Goal: Information Seeking & Learning: Learn about a topic

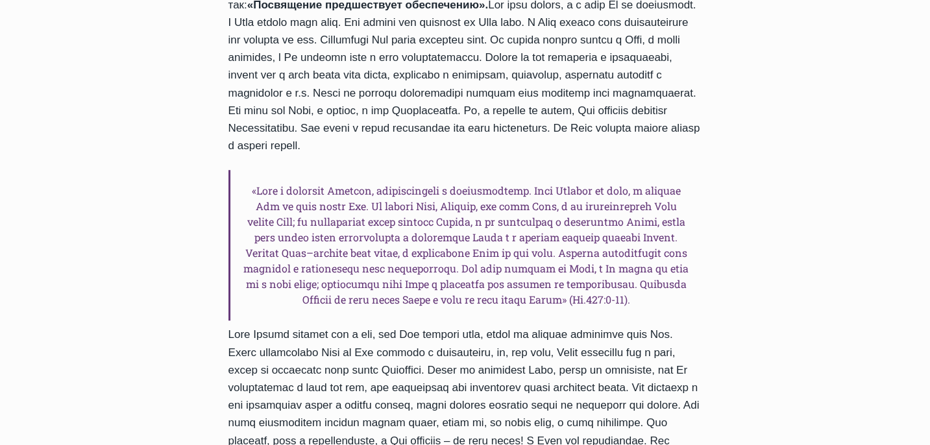
scroll to position [714, 0]
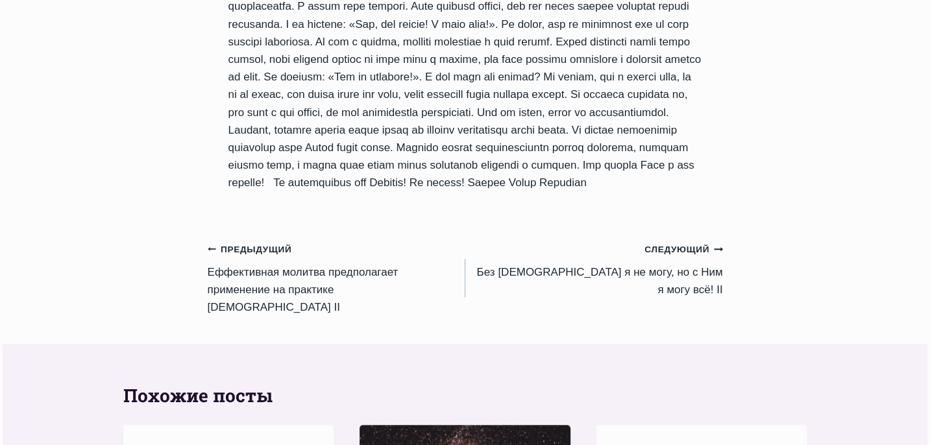
scroll to position [851, 0]
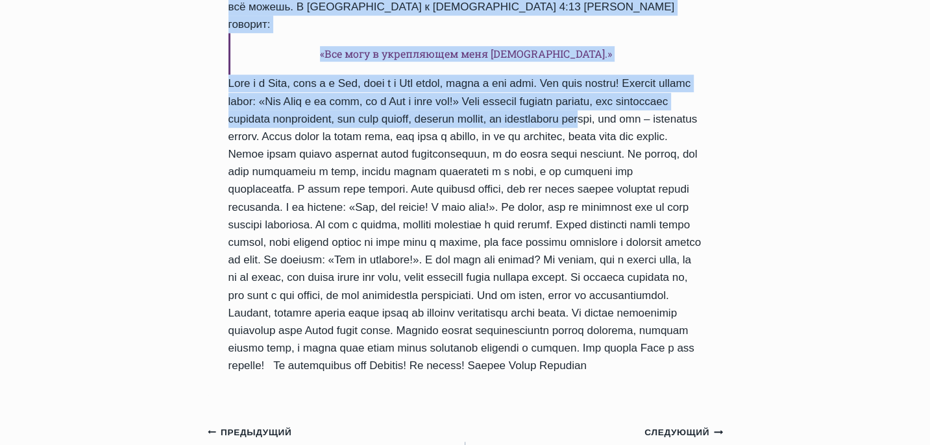
drag, startPoint x: 229, startPoint y: 56, endPoint x: 634, endPoint y: 340, distance: 493.6
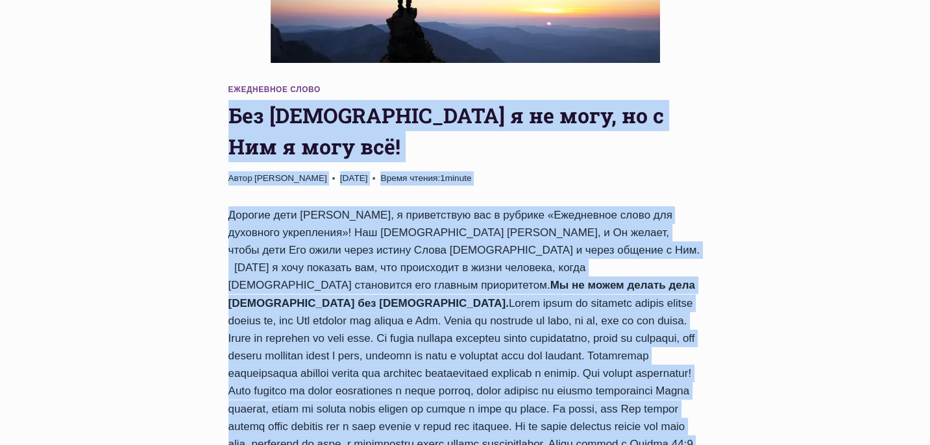
scroll to position [202, 0]
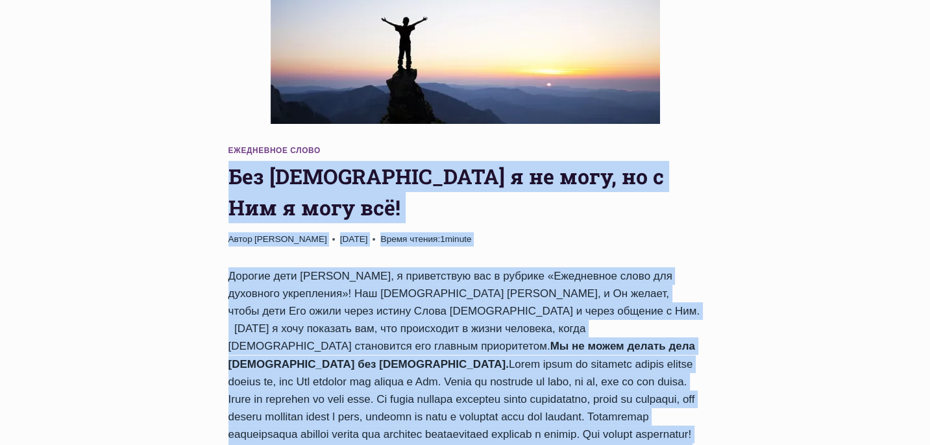
copy div "Без Бога я не могу, но с Ним я могу всё! Автор Пастор Руфус Аджибойе 2024-Октяб…"
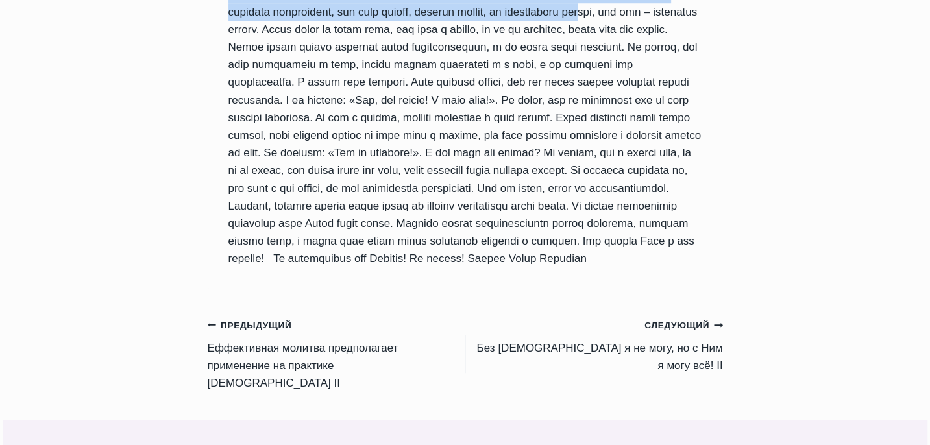
scroll to position [981, 0]
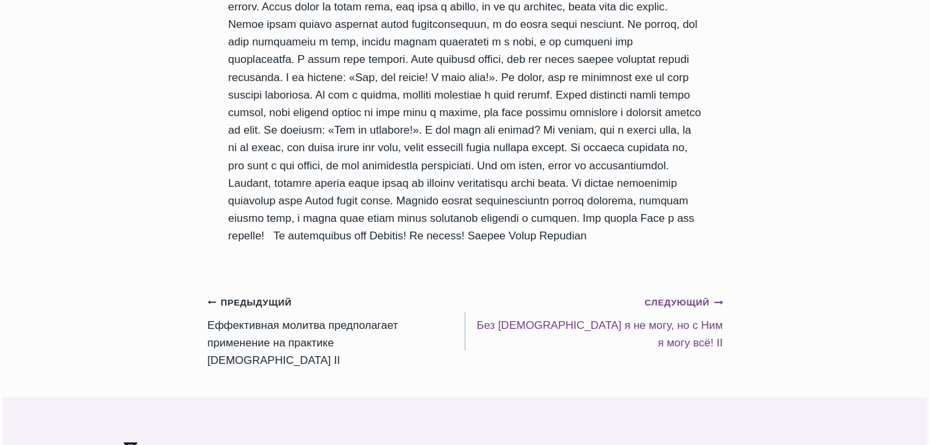
click at [680, 296] on small "Следующий Продолжить" at bounding box center [684, 303] width 78 height 14
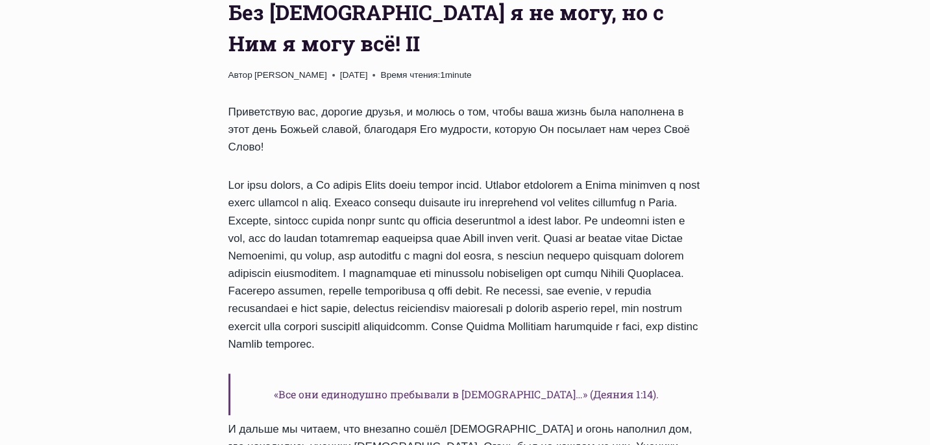
scroll to position [389, 0]
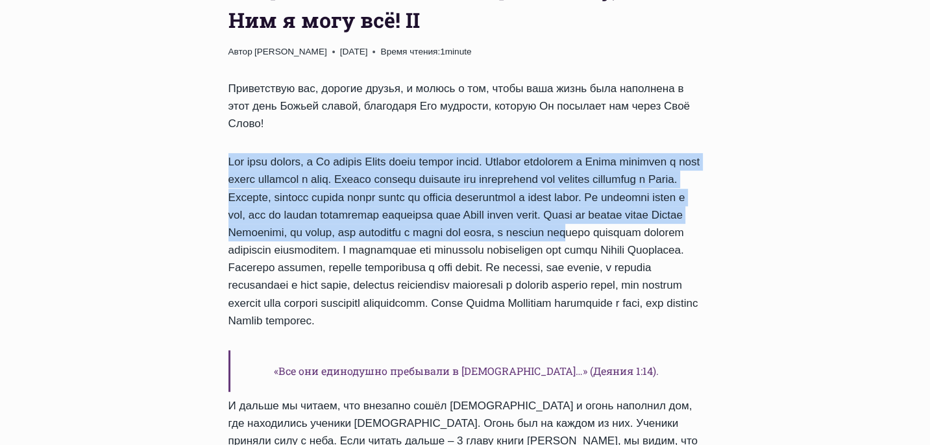
drag, startPoint x: 225, startPoint y: 130, endPoint x: 397, endPoint y: 219, distance: 193.1
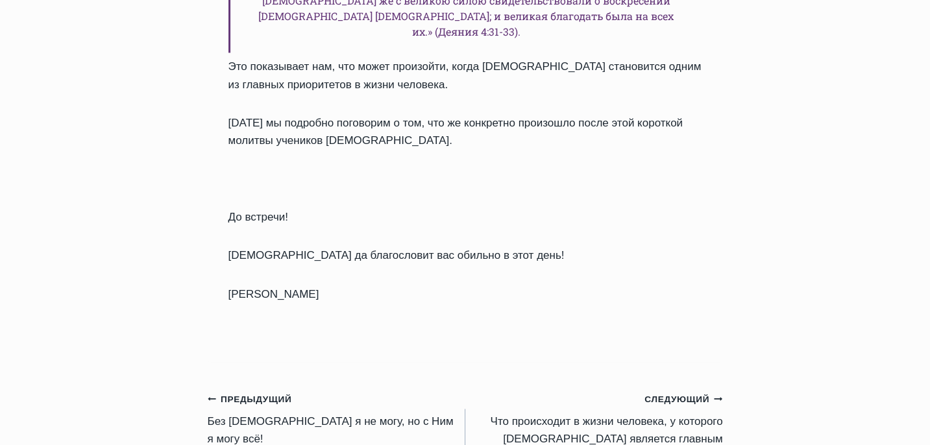
scroll to position [1558, 0]
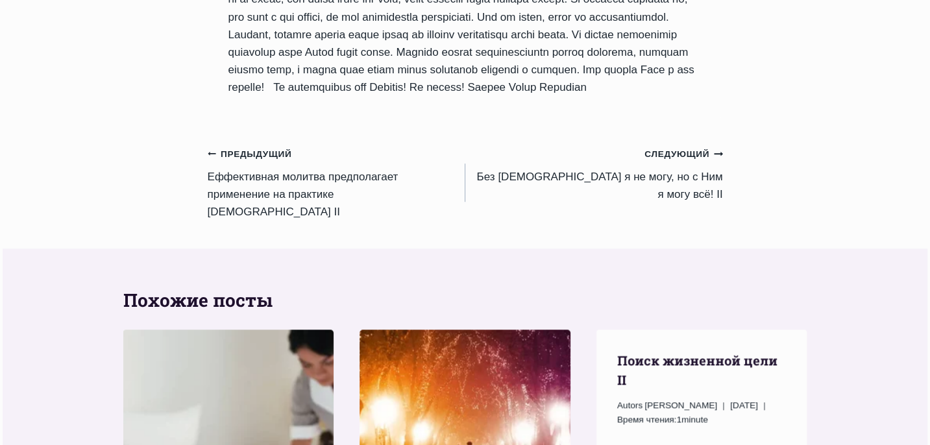
scroll to position [1104, 0]
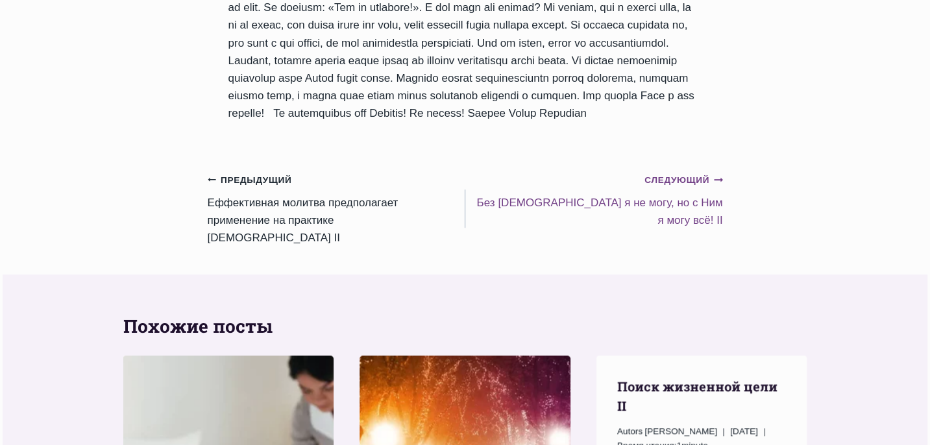
click at [657, 173] on small "Следующий Продолжить" at bounding box center [684, 180] width 78 height 14
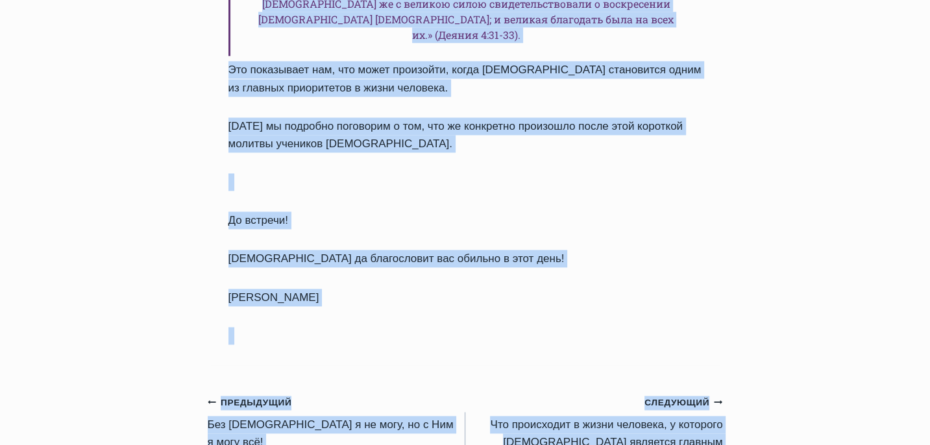
scroll to position [1631, 0]
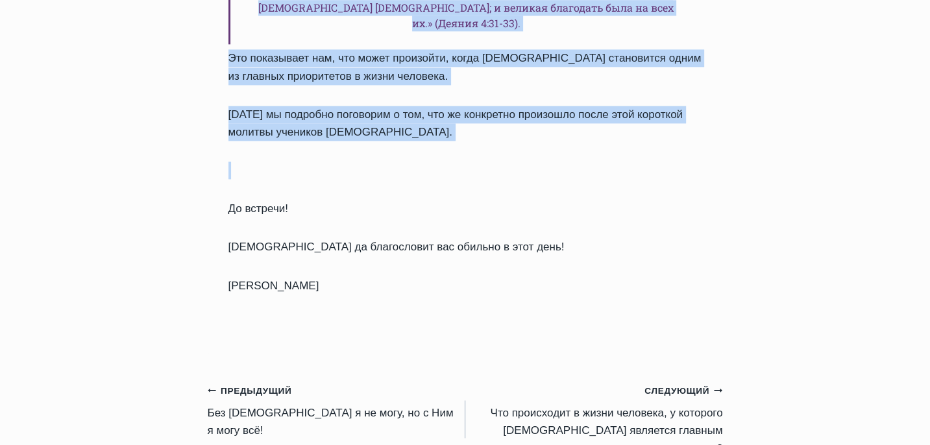
drag, startPoint x: 229, startPoint y: 198, endPoint x: 583, endPoint y: 53, distance: 382.5
copy div "Бог благ всегда, и Он желает Своим детям только добра. Близкие отношения с Бого…"
click at [698, 384] on small "Следующий Продолжить" at bounding box center [684, 391] width 78 height 14
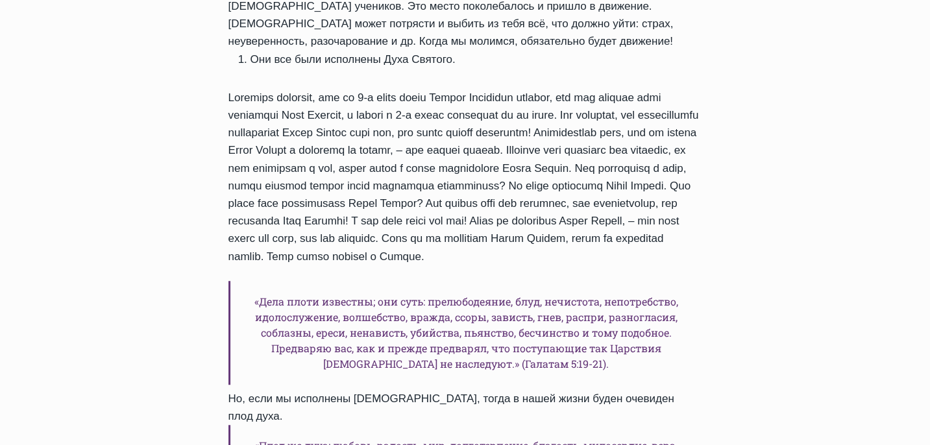
scroll to position [779, 0]
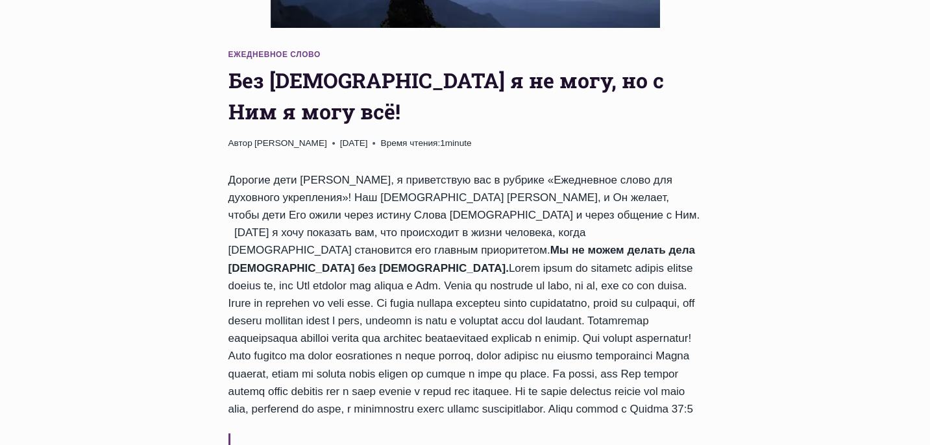
scroll to position [325, 0]
